Goal: Information Seeking & Learning: Find specific fact

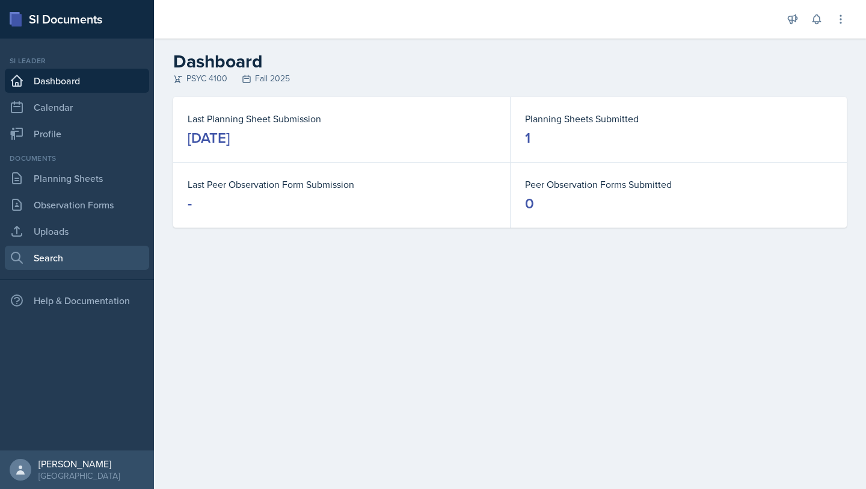
click at [73, 258] on link "Search" at bounding box center [77, 257] width 144 height 24
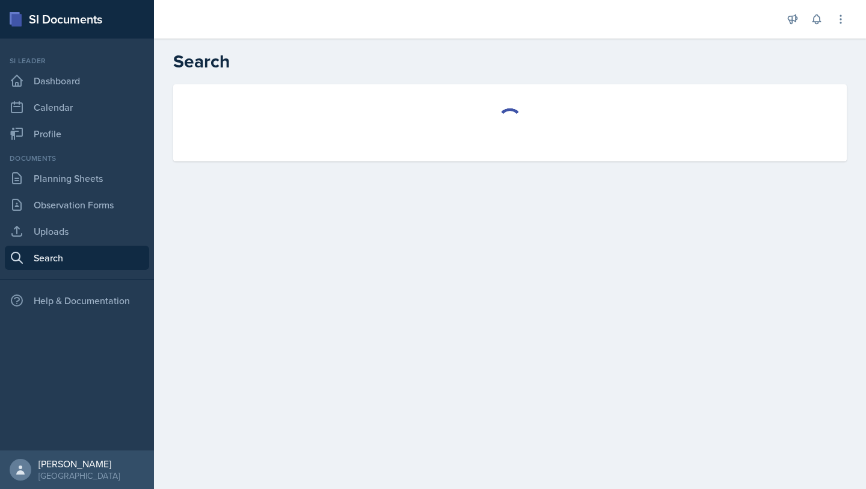
select select "all"
select select "1"
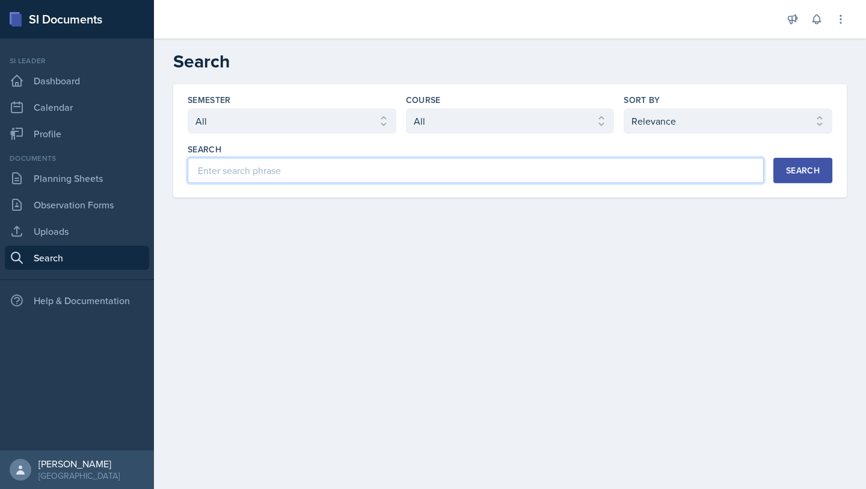
click at [256, 168] on input at bounding box center [476, 170] width 576 height 25
type input "PSYC 4100"
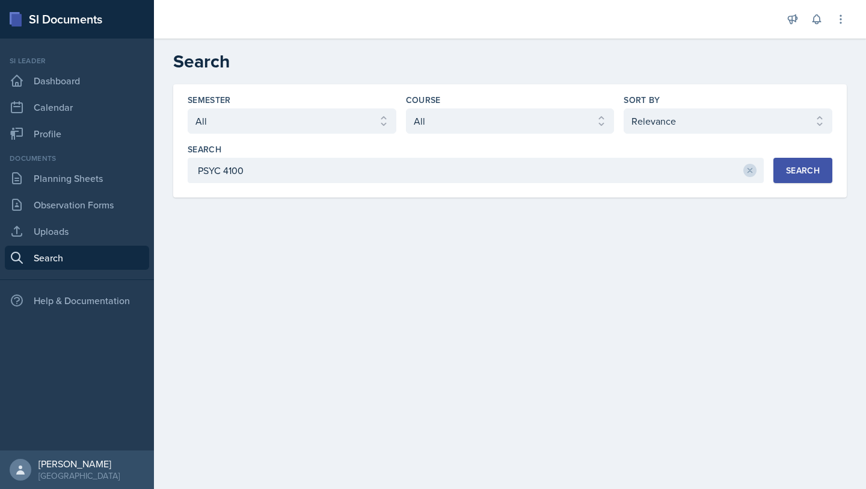
click at [433, 175] on div "Search" at bounding box center [803, 170] width 34 height 10
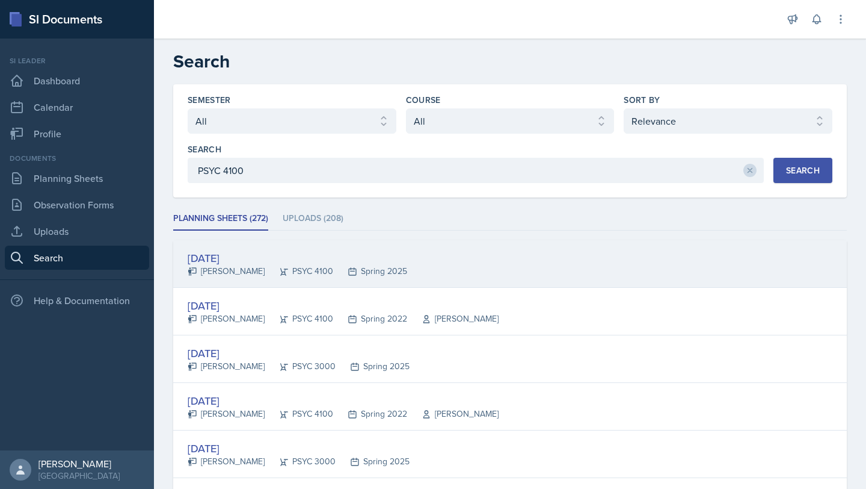
click at [433, 274] on div "[DATE] [PERSON_NAME] PSYC 4100 Spring 2025" at bounding box center [510, 264] width 674 height 48
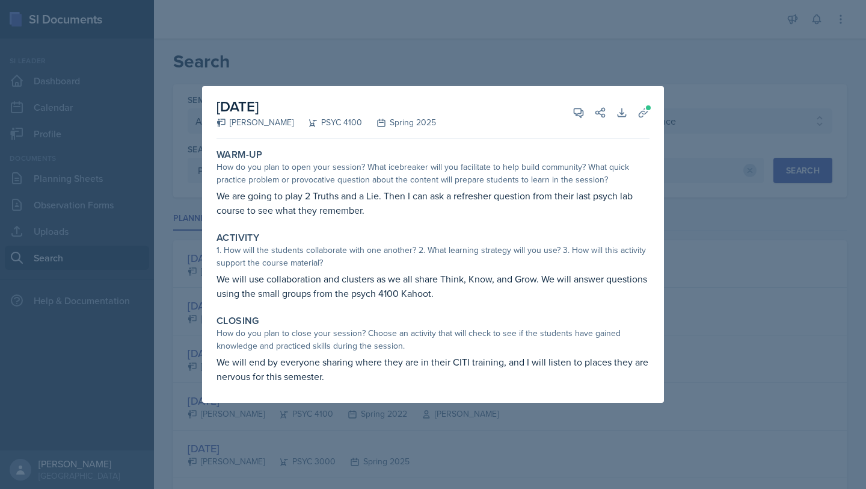
click at [433, 88] on div at bounding box center [433, 244] width 866 height 489
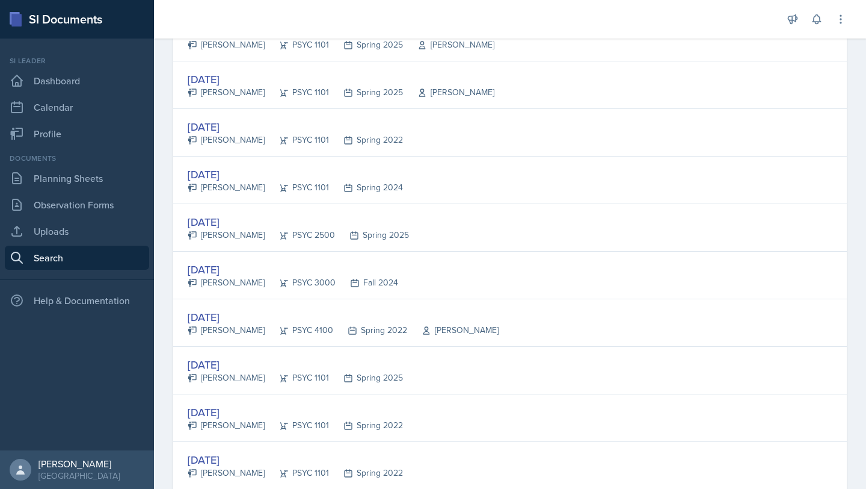
scroll to position [1239, 0]
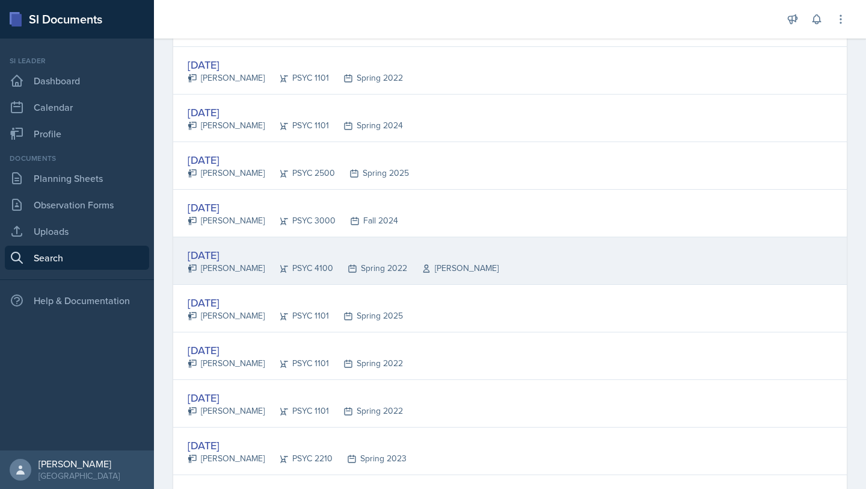
click at [270, 255] on div "[DATE]" at bounding box center [343, 255] width 311 height 16
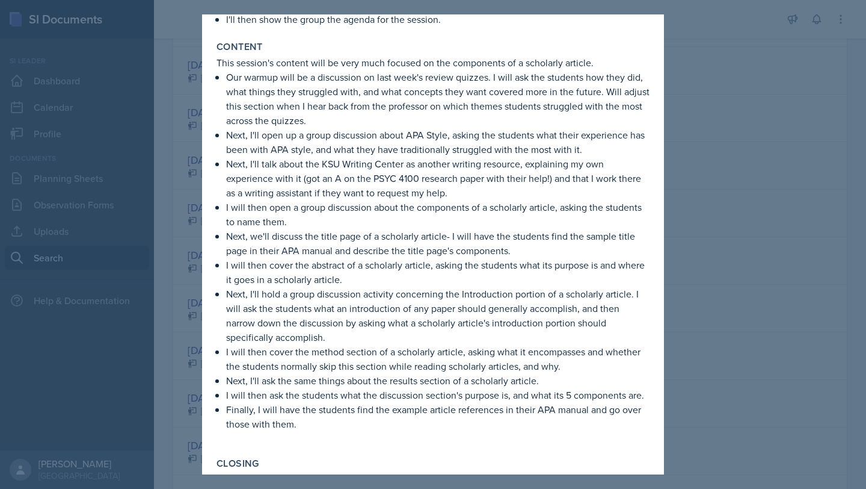
scroll to position [0, 0]
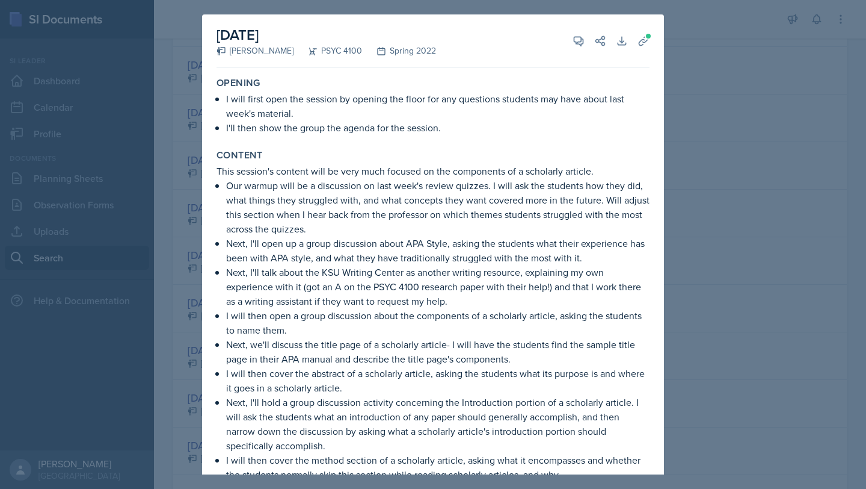
click at [433, 87] on div at bounding box center [433, 244] width 866 height 489
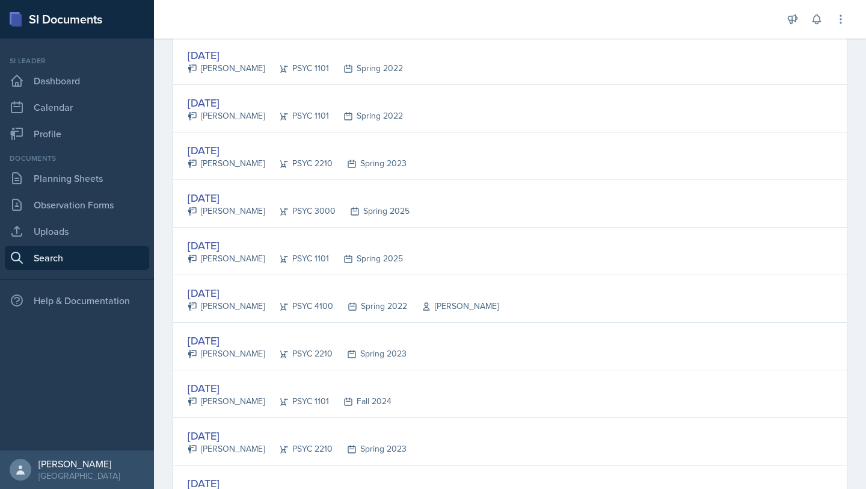
scroll to position [1542, 0]
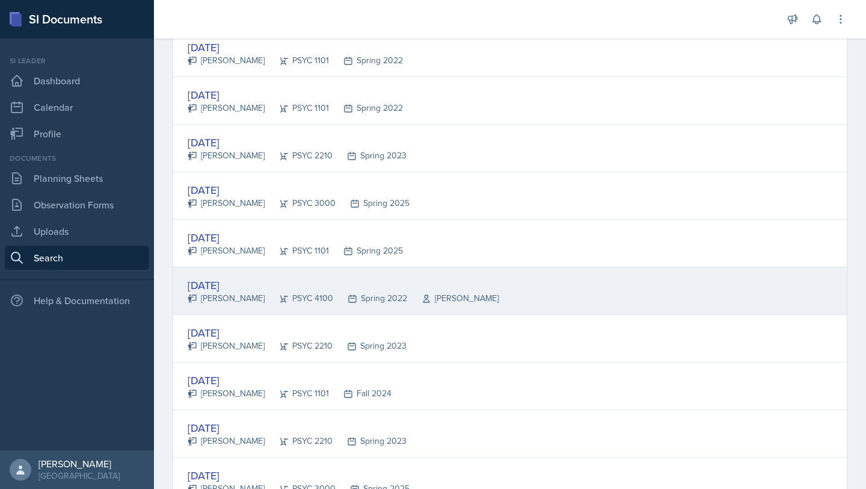
click at [433, 277] on div "[DATE] [PERSON_NAME] PSYC 4100 Spring 2022 [PERSON_NAME]" at bounding box center [510, 291] width 674 height 48
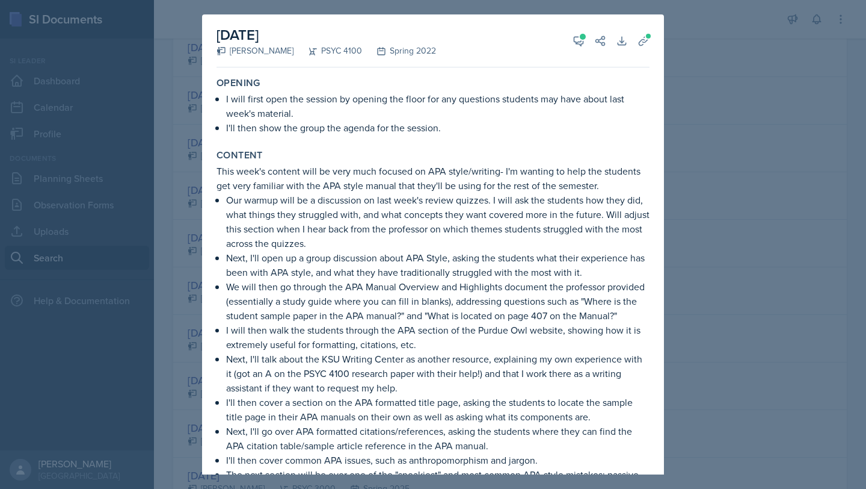
click at [433, 227] on div at bounding box center [433, 244] width 866 height 489
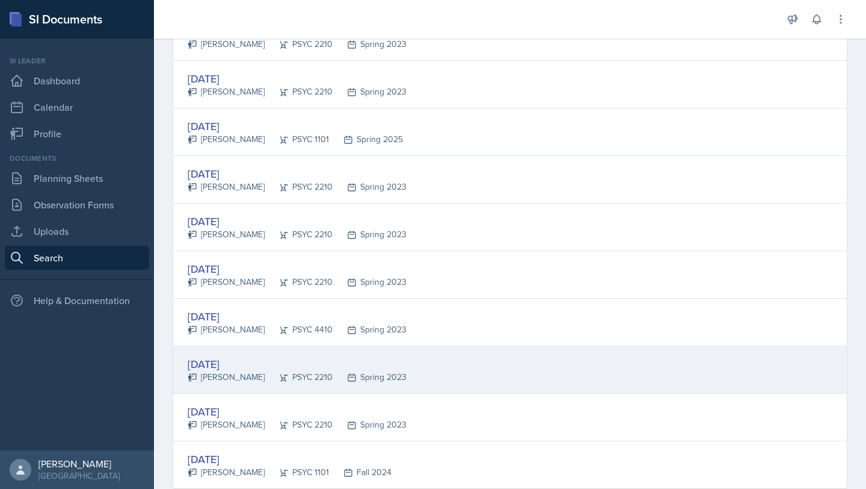
scroll to position [2204, 0]
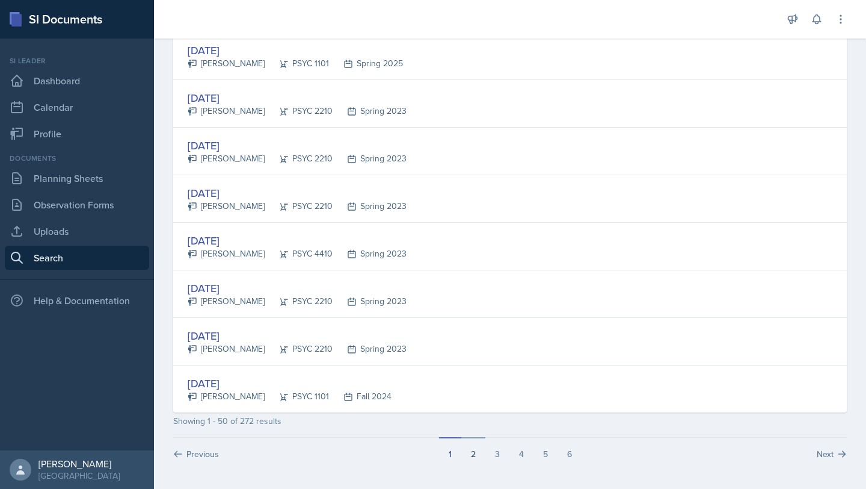
click at [433, 437] on button "2" at bounding box center [473, 448] width 24 height 23
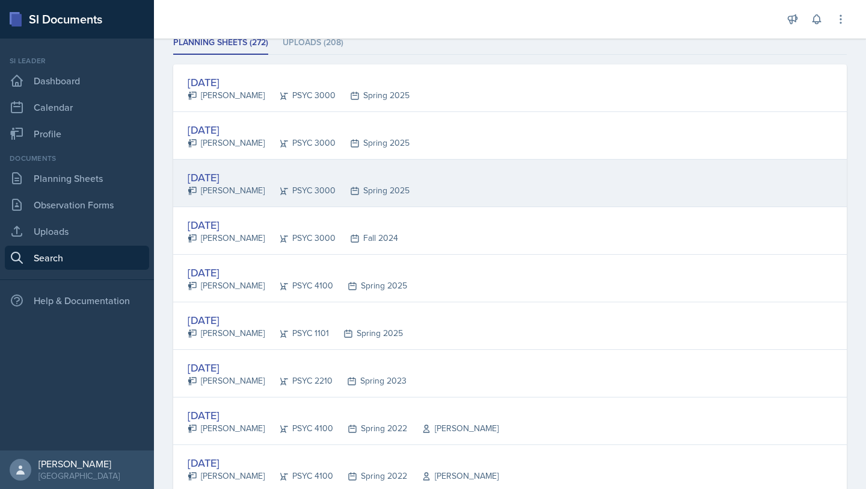
scroll to position [204, 0]
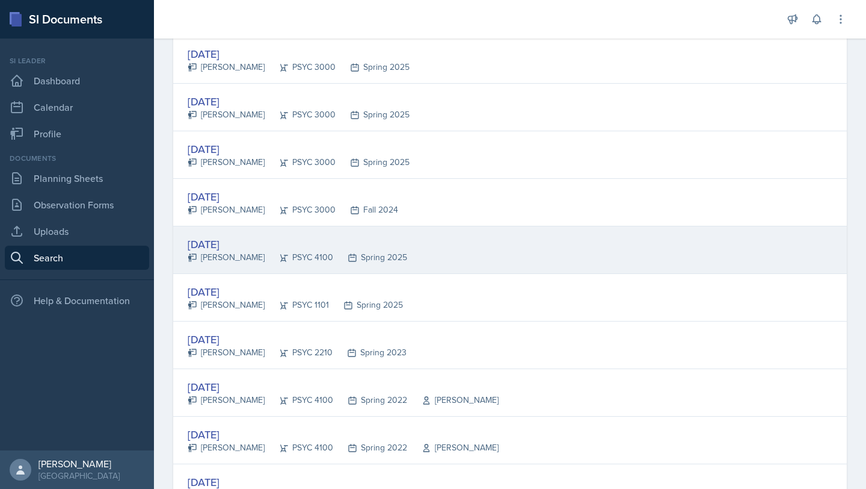
click at [424, 245] on div "[DATE] [PERSON_NAME] PSYC 4100 Spring 2025" at bounding box center [510, 250] width 674 height 48
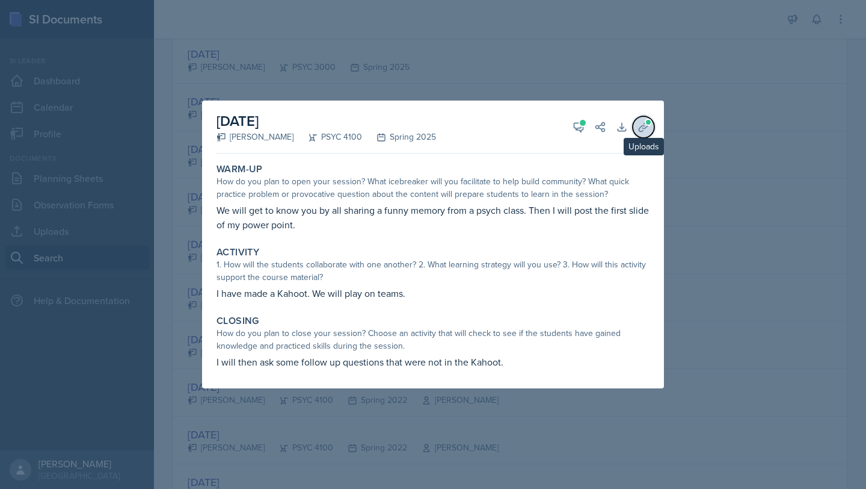
click at [433, 127] on icon at bounding box center [643, 126] width 9 height 9
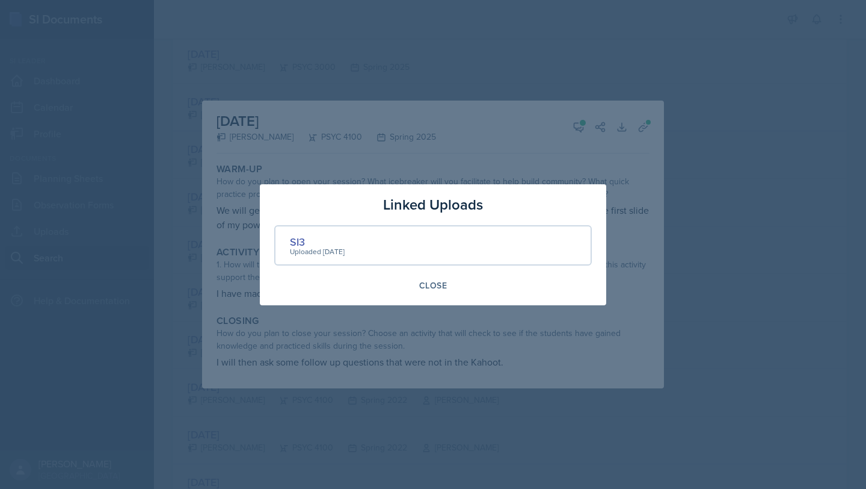
click at [402, 229] on div "SI3 Uploaded [DATE]" at bounding box center [433, 245] width 318 height 40
click at [298, 239] on div "SI3" at bounding box center [317, 241] width 55 height 16
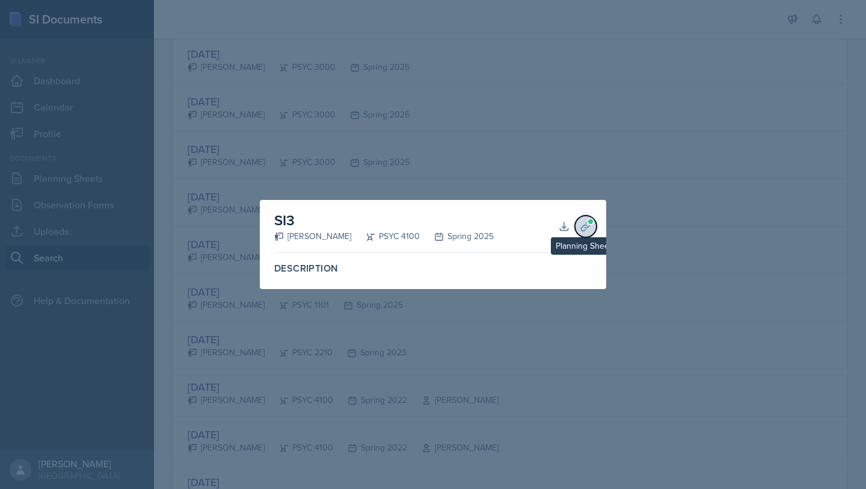
click at [433, 223] on icon at bounding box center [586, 226] width 12 height 12
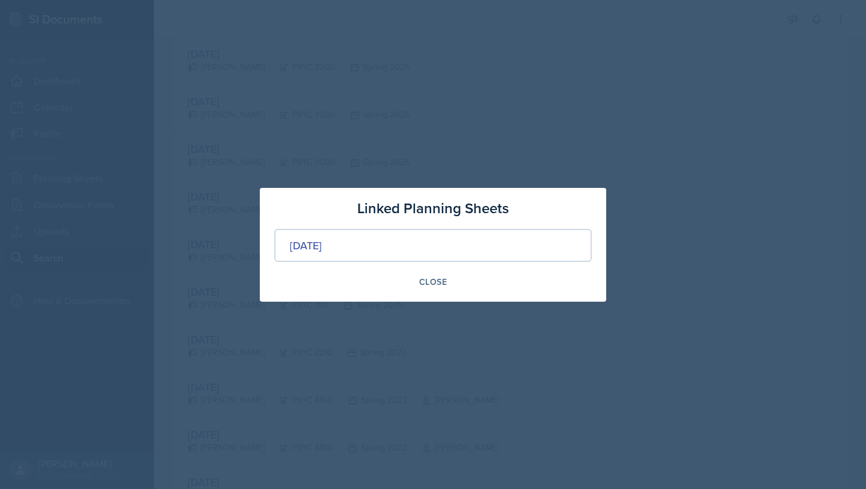
click at [433, 220] on div at bounding box center [433, 244] width 866 height 489
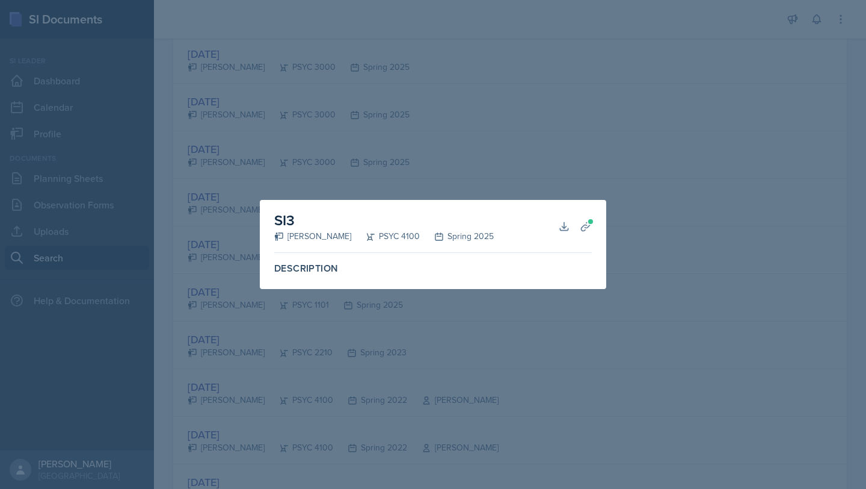
click at [433, 254] on div at bounding box center [433, 244] width 866 height 489
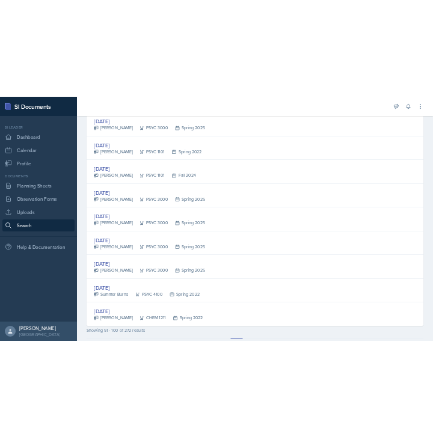
scroll to position [2204, 0]
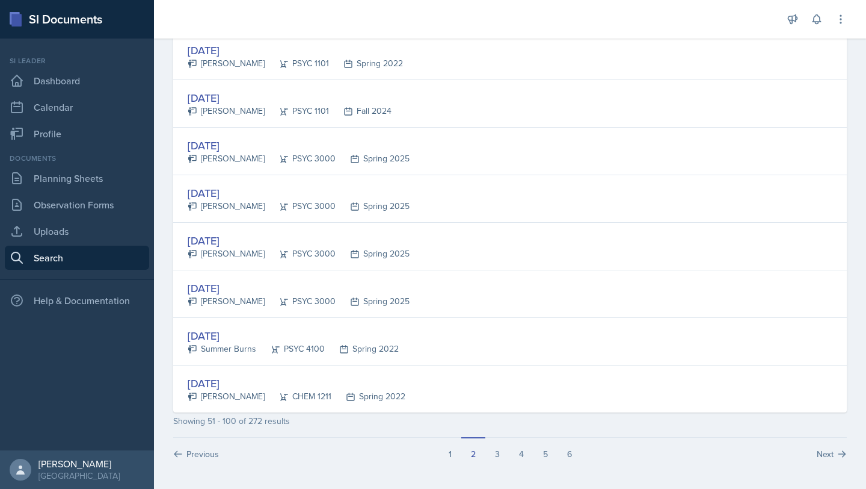
click at [433, 332] on div "[DATE] Summer Burns PSYC 4100 Spring 2022" at bounding box center [510, 342] width 674 height 48
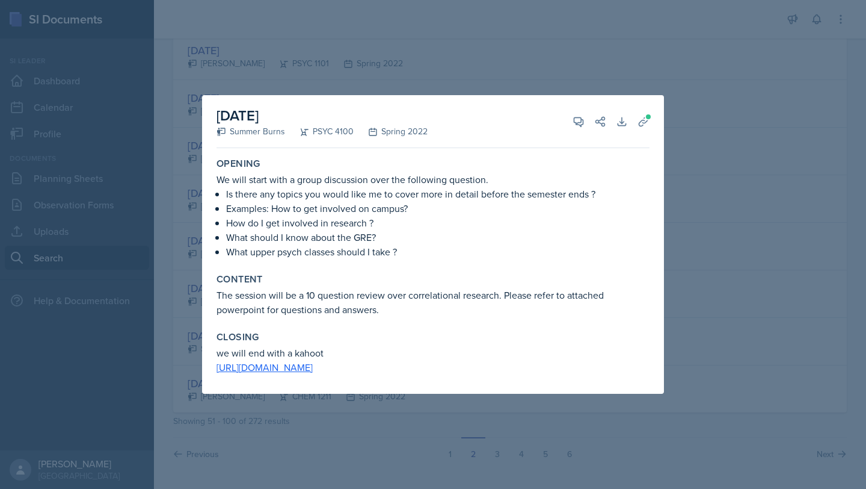
click at [433, 206] on div at bounding box center [433, 244] width 866 height 489
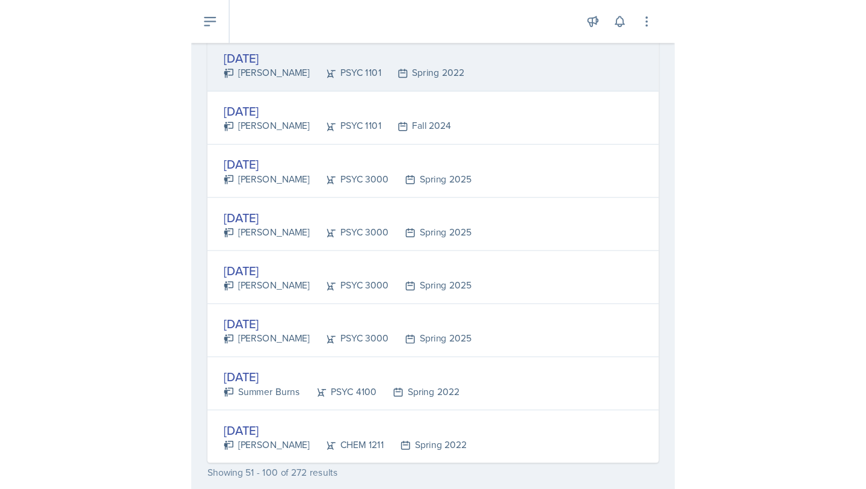
scroll to position [2203, 0]
